Goal: Information Seeking & Learning: Learn about a topic

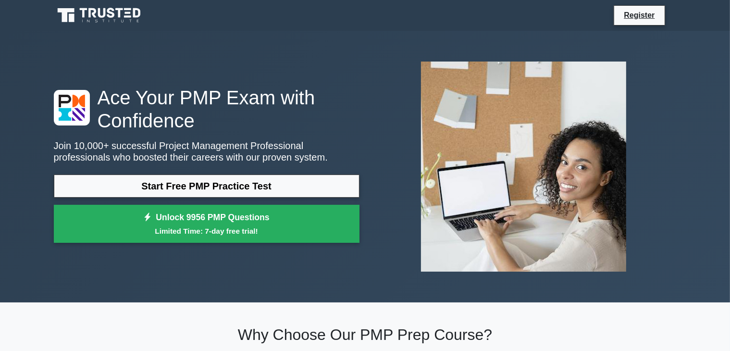
click at [203, 186] on link "Start Free PMP Practice Test" at bounding box center [207, 185] width 306 height 23
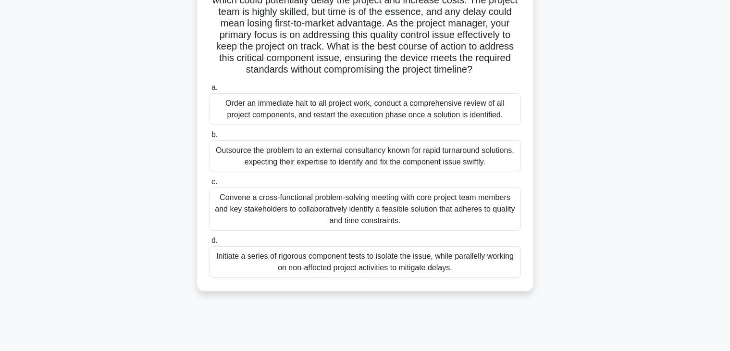
click at [346, 172] on div "Outsource the problem to an external consultancy known for rapid turnaround sol…" at bounding box center [365, 156] width 311 height 32
click at [210, 138] on input "b. Outsource the problem to an external consultancy known for rapid turnaround …" at bounding box center [210, 135] width 0 height 6
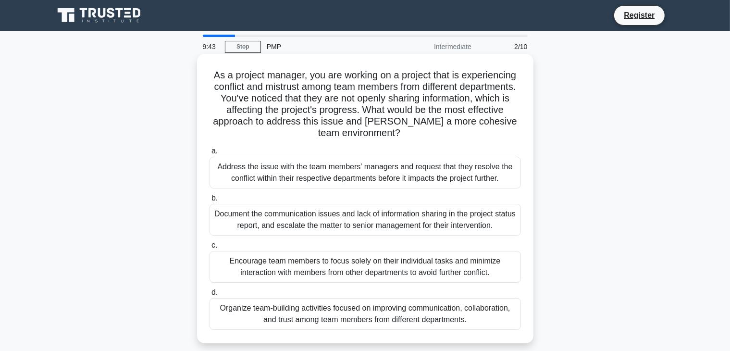
click at [278, 222] on div "Document the communication issues and lack of information sharing in the projec…" at bounding box center [365, 220] width 311 height 32
click at [210, 201] on input "b. Document the communication issues and lack of information sharing in the pro…" at bounding box center [210, 198] width 0 height 6
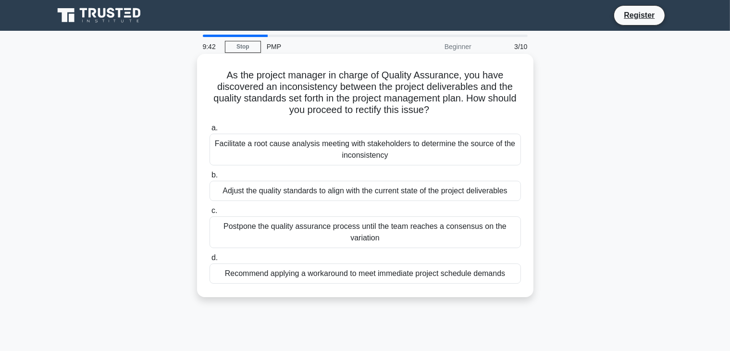
click at [224, 148] on div "Facilitate a root cause analysis meeting with stakeholders to determine the sou…" at bounding box center [365, 150] width 311 height 32
click at [210, 131] on input "a. Facilitate a root cause analysis meeting with stakeholders to determine the …" at bounding box center [210, 128] width 0 height 6
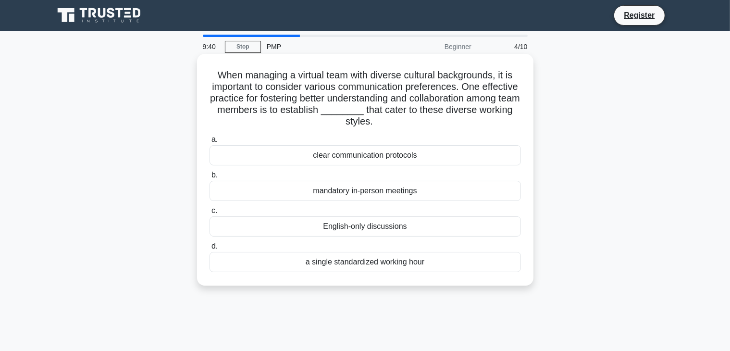
click at [334, 198] on div "mandatory in-person meetings" at bounding box center [365, 191] width 311 height 20
click at [210, 178] on input "b. mandatory in-person meetings" at bounding box center [210, 175] width 0 height 6
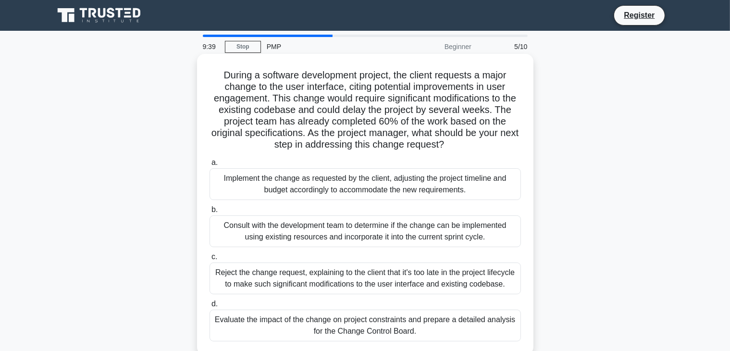
click at [329, 184] on div "Implement the change as requested by the client, adjusting the project timeline…" at bounding box center [365, 184] width 311 height 32
click at [210, 166] on input "a. Implement the change as requested by the client, adjusting the project timel…" at bounding box center [210, 163] width 0 height 6
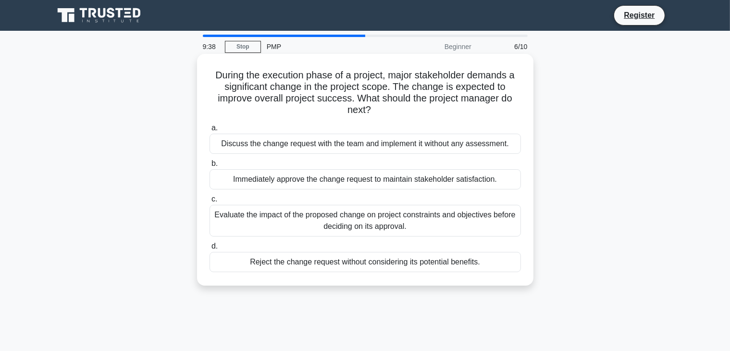
click at [326, 259] on div "Reject the change request without considering its potential benefits." at bounding box center [365, 262] width 311 height 20
click at [210, 249] on input "d. Reject the change request without considering its potential benefits." at bounding box center [210, 246] width 0 height 6
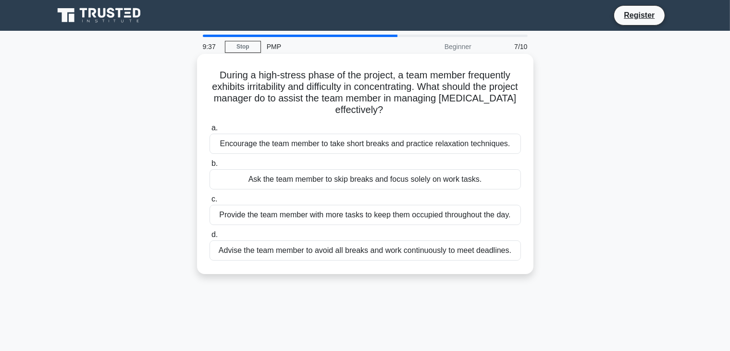
click at [305, 177] on div "Ask the team member to skip breaks and focus solely on work tasks." at bounding box center [365, 179] width 311 height 20
click at [210, 167] on input "b. Ask the team member to skip breaks and focus solely on work tasks." at bounding box center [210, 164] width 0 height 6
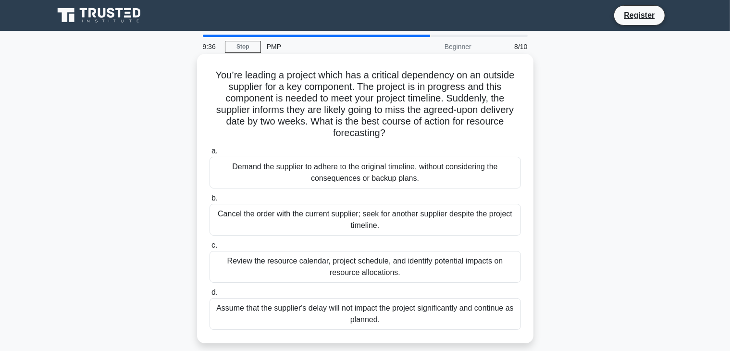
click at [335, 170] on div "Demand the supplier to adhere to the original timeline, without considering the…" at bounding box center [365, 173] width 311 height 32
click at [210, 154] on input "a. Demand the supplier to adhere to the original timeline, without considering …" at bounding box center [210, 151] width 0 height 6
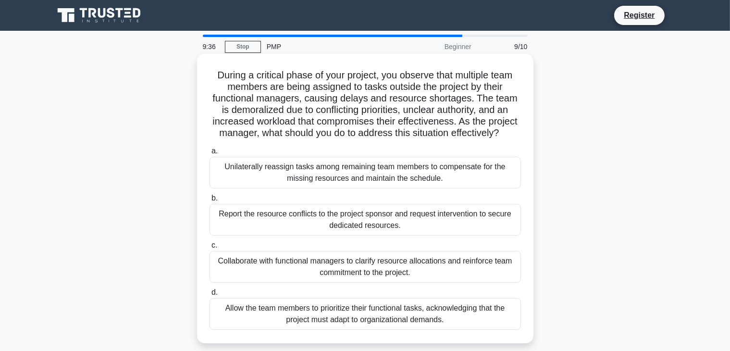
click at [361, 270] on div "Collaborate with functional managers to clarify resource allocations and reinfo…" at bounding box center [365, 267] width 311 height 32
click at [210, 248] on input "c. Collaborate with functional managers to clarify resource allocations and rei…" at bounding box center [210, 245] width 0 height 6
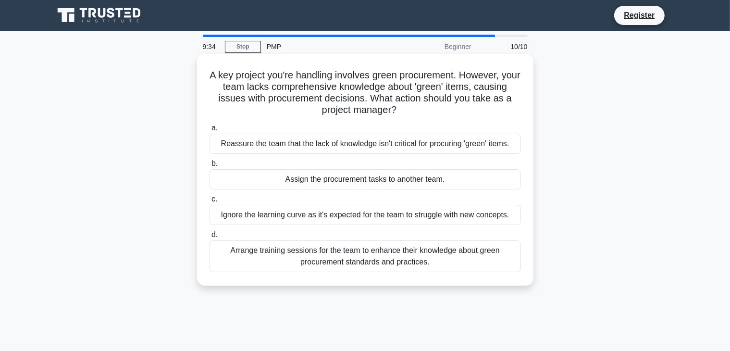
click at [332, 185] on div "Assign the procurement tasks to another team." at bounding box center [365, 179] width 311 height 20
click at [210, 167] on input "b. Assign the procurement tasks to another team." at bounding box center [210, 164] width 0 height 6
